Goal: Navigation & Orientation: Find specific page/section

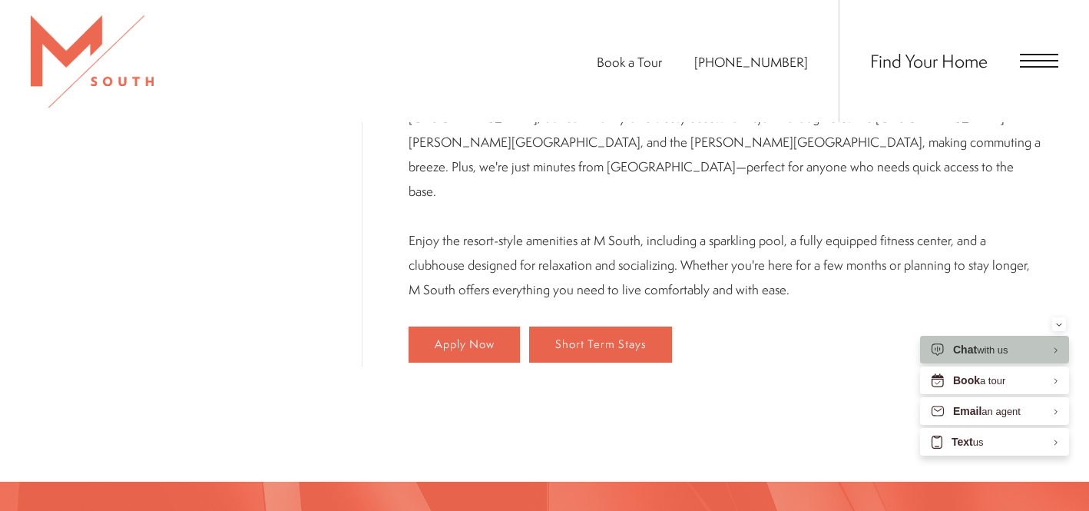
scroll to position [871, 0]
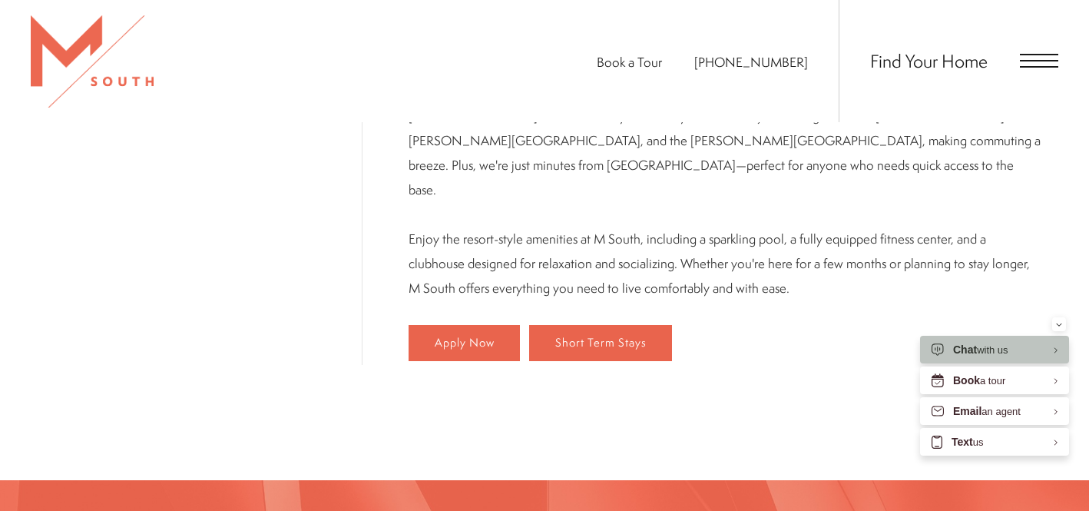
click at [1042, 51] on div "Find Your Home" at bounding box center [948, 61] width 220 height 122
click at [1038, 63] on span "Open Menu" at bounding box center [1039, 61] width 38 height 14
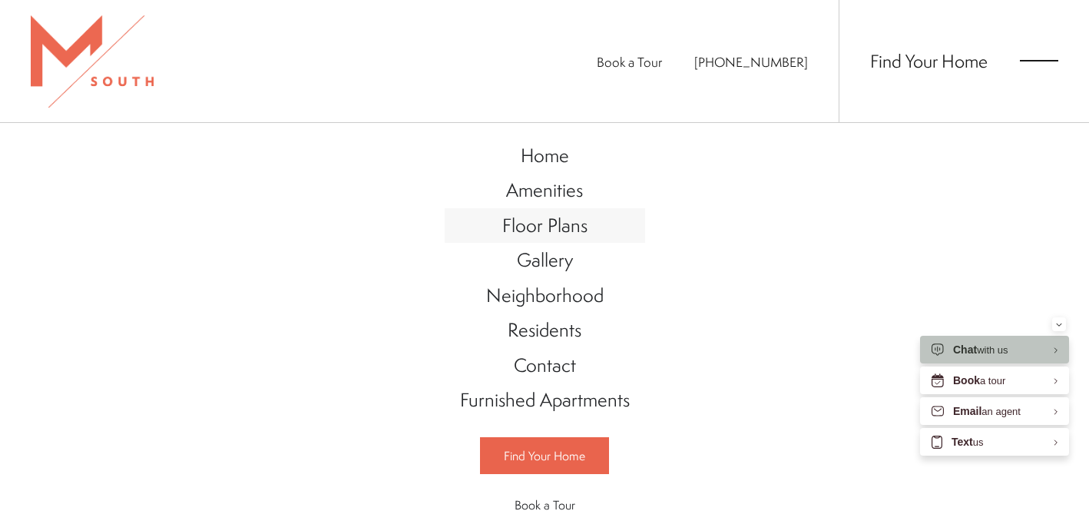
click at [563, 228] on span "Floor Plans" at bounding box center [544, 225] width 85 height 26
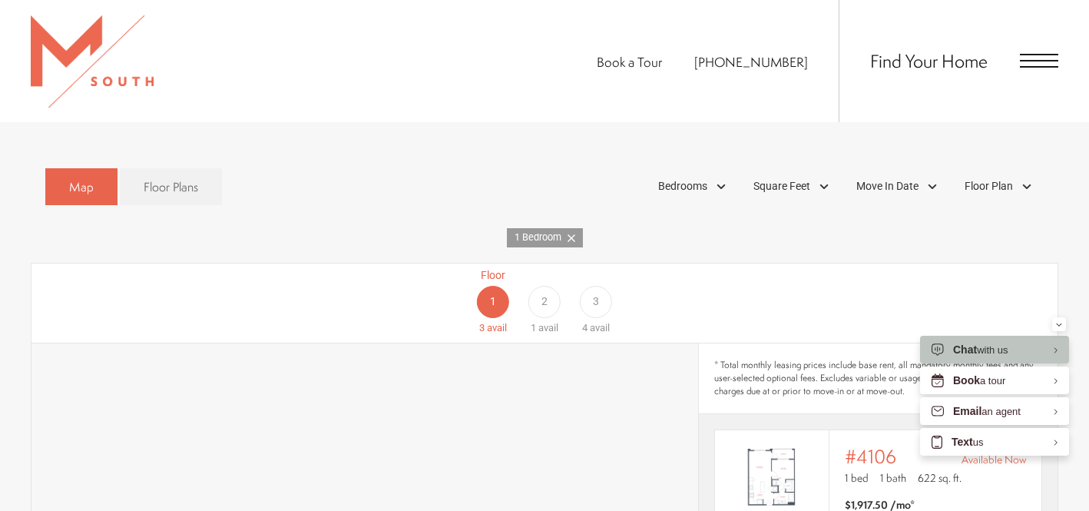
scroll to position [838, 0]
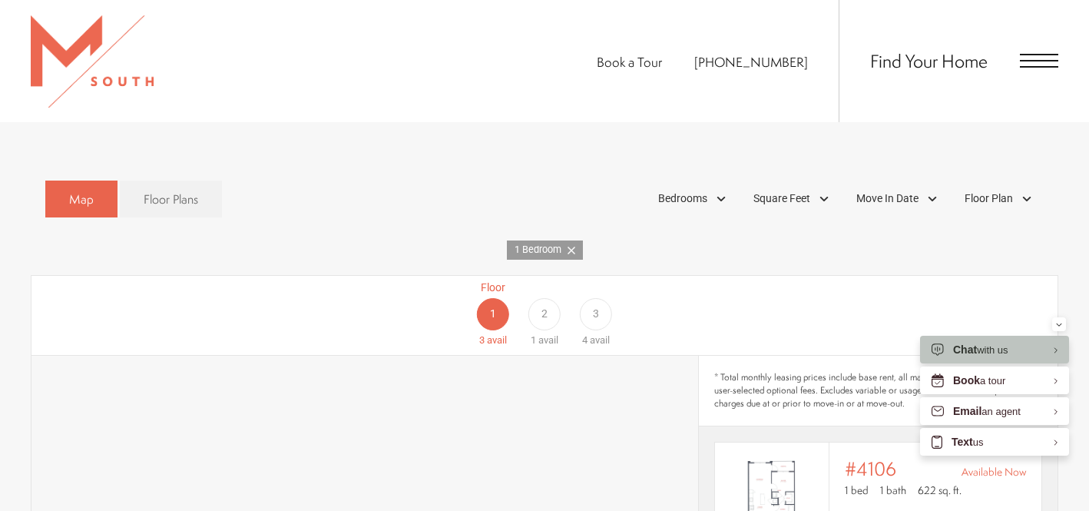
click at [597, 306] on span "3" at bounding box center [596, 314] width 6 height 16
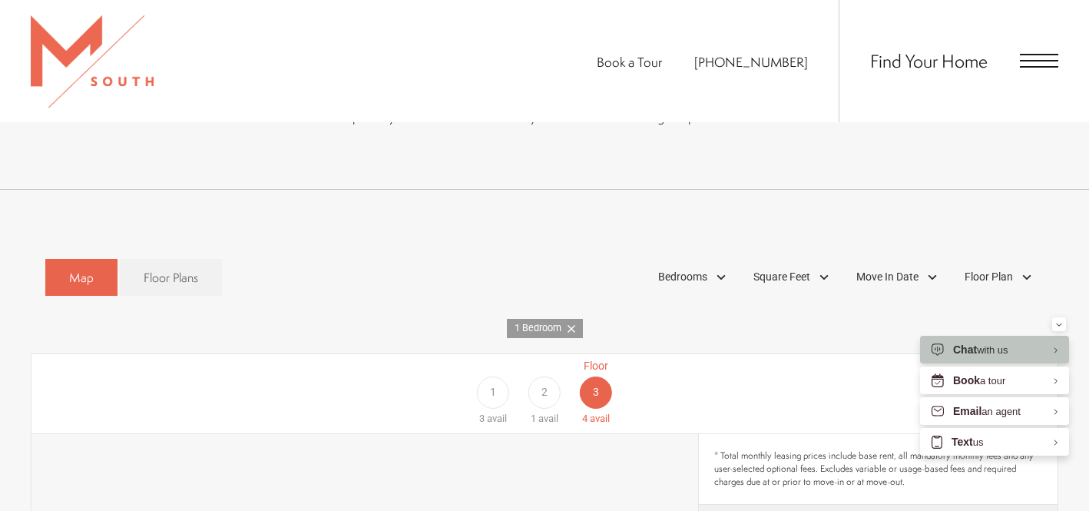
scroll to position [762, 0]
click at [138, 257] on link "Floor Plans" at bounding box center [171, 276] width 102 height 38
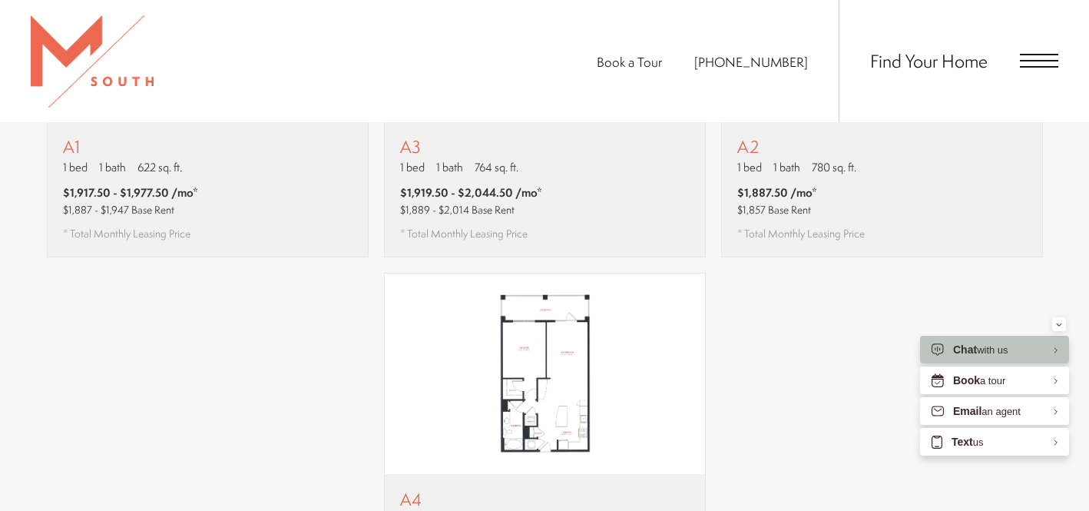
scroll to position [1192, 0]
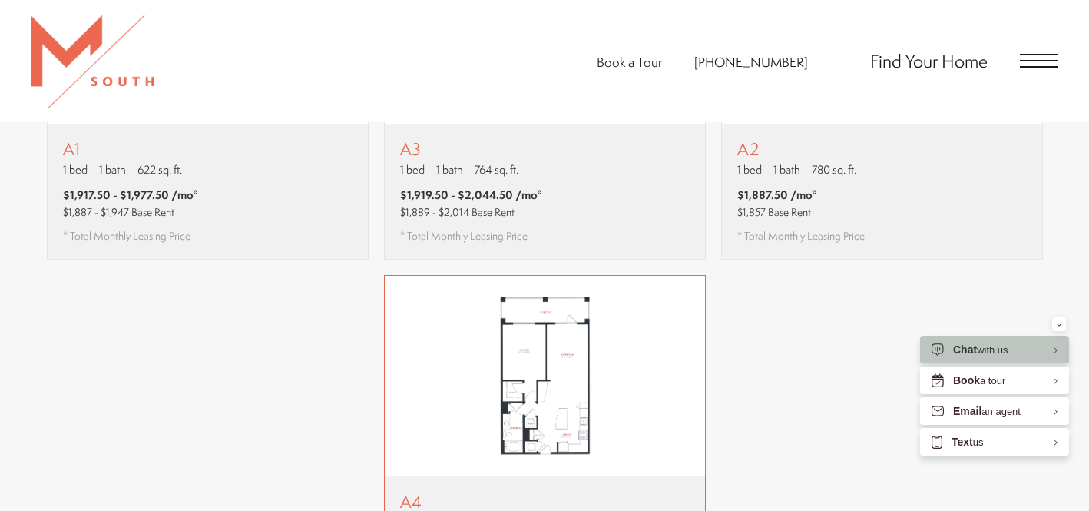
click at [563, 297] on img "View floor plan A4" at bounding box center [545, 376] width 320 height 201
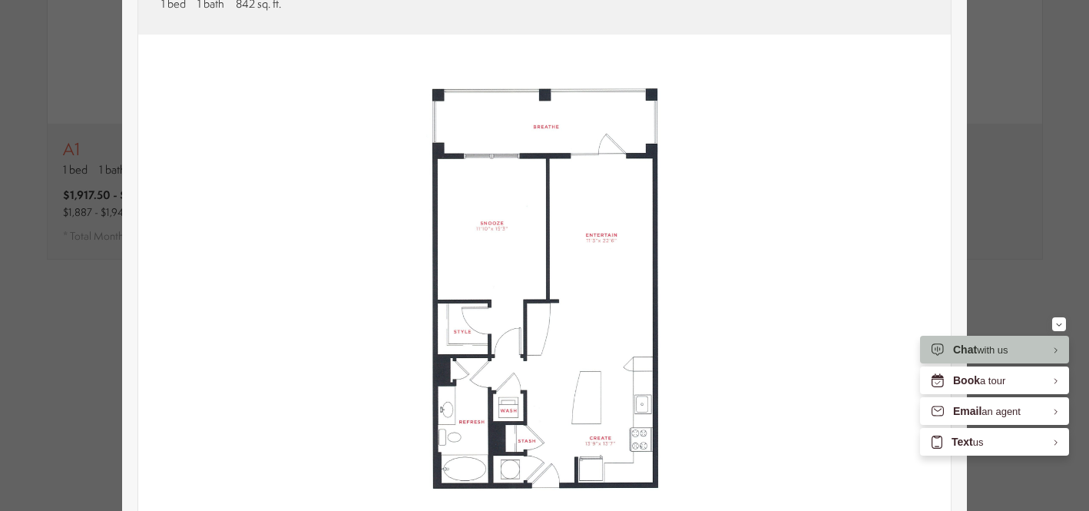
scroll to position [139, 0]
click at [1017, 213] on div "A4 1 bed 1 bath 842 sq. ft. Contact Us 2D 3D" at bounding box center [544, 255] width 1089 height 511
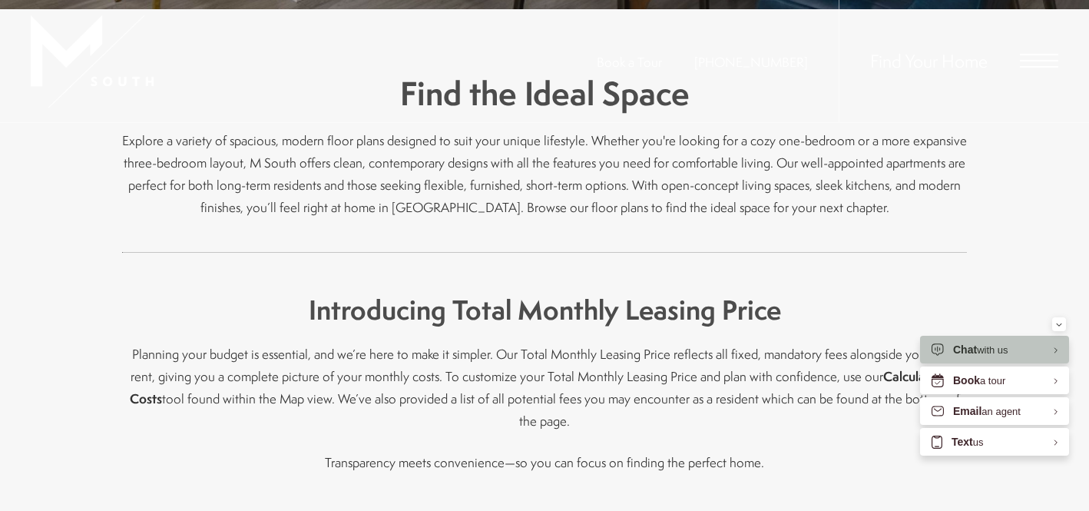
scroll to position [0, 0]
